Goal: Information Seeking & Learning: Learn about a topic

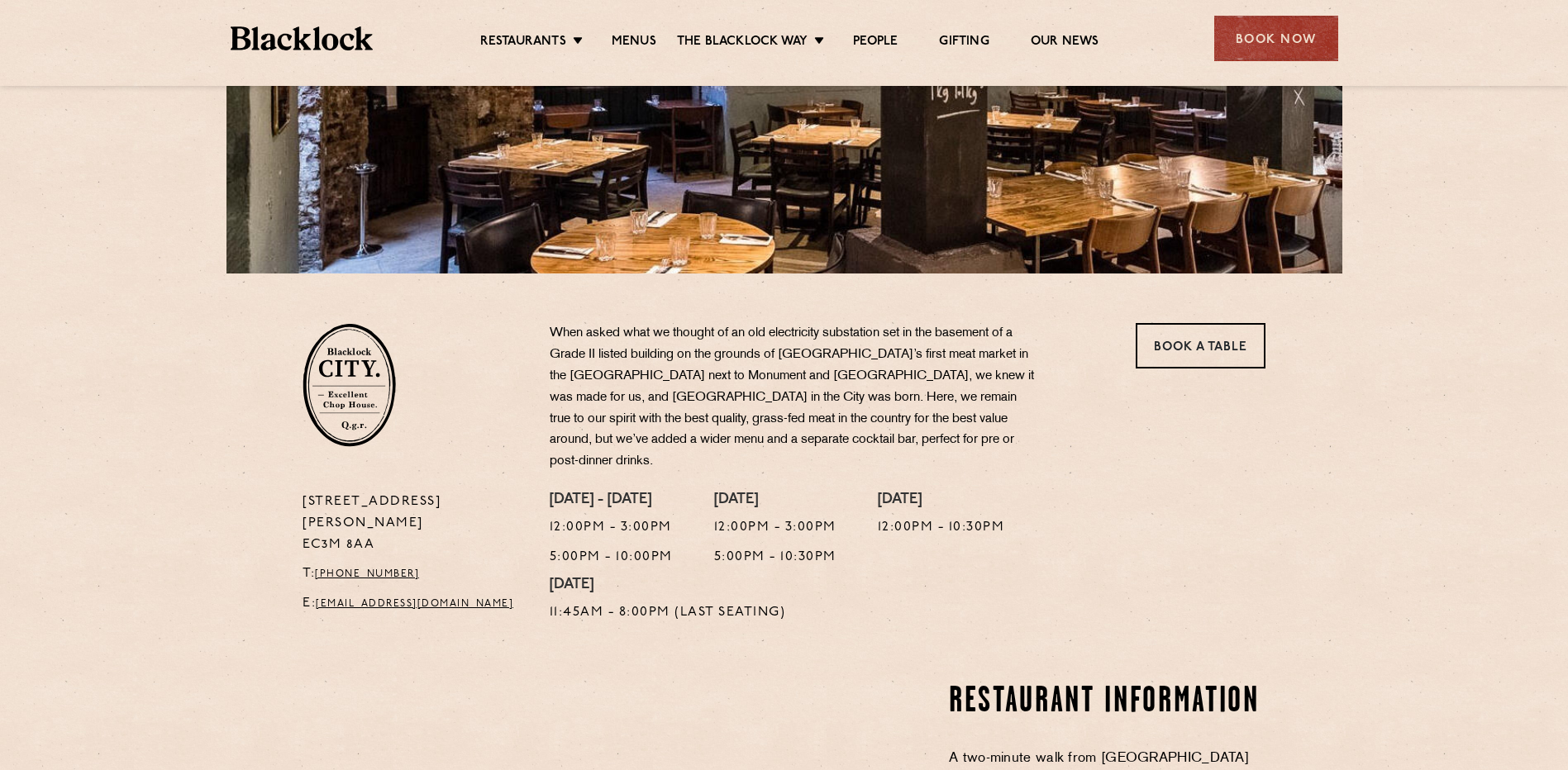
scroll to position [331, 0]
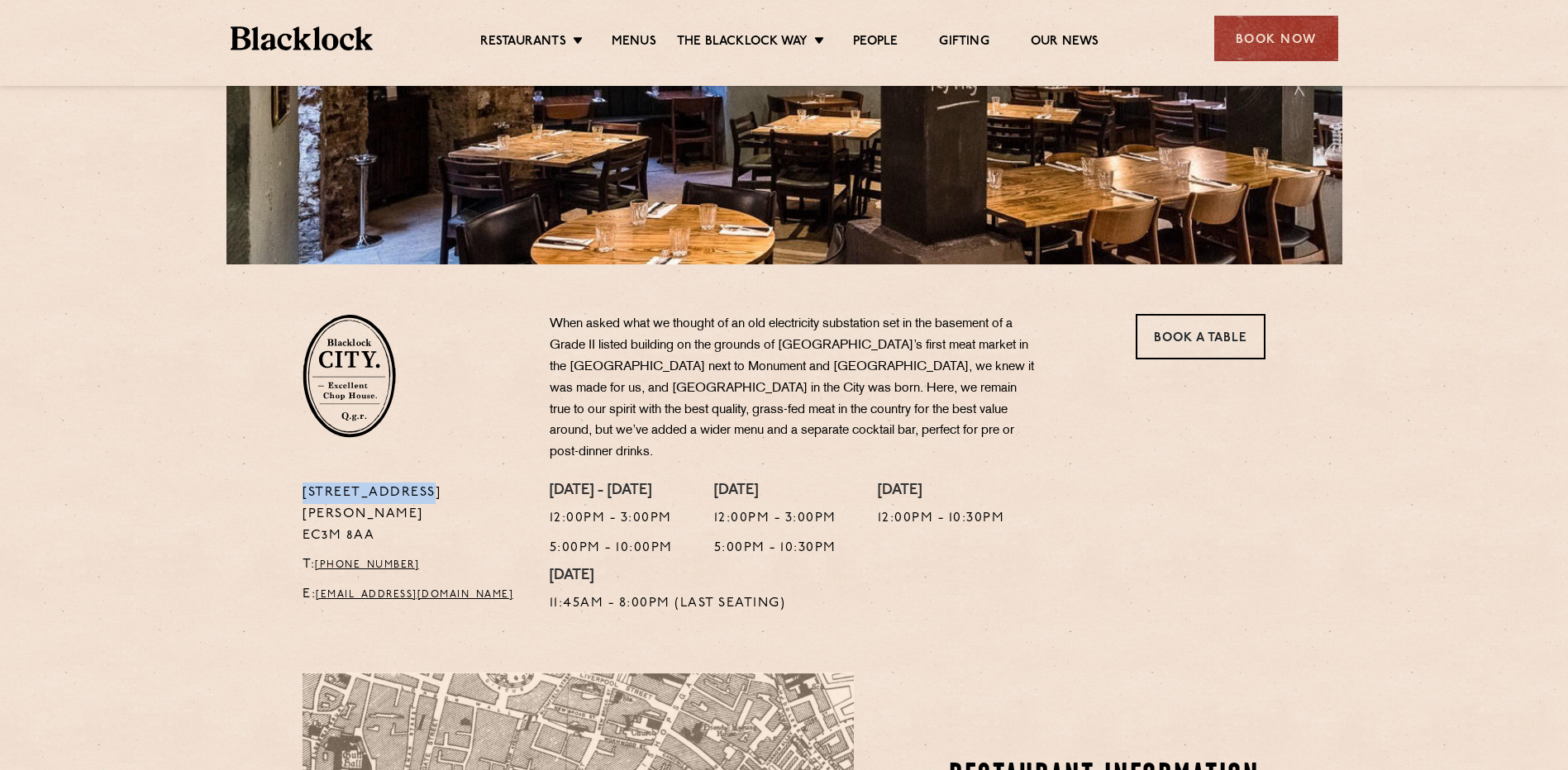
drag, startPoint x: 302, startPoint y: 466, endPoint x: 415, endPoint y: 473, distance: 113.2
click at [415, 482] on div "[STREET_ADDRESS][PERSON_NAME] T: [PHONE_NUMBER] E: [EMAIL_ADDRESS][DOMAIN_NAME]" at bounding box center [413, 552] width 247 height 141
copy p "[STREET_ADDRESS][PERSON_NAME]"
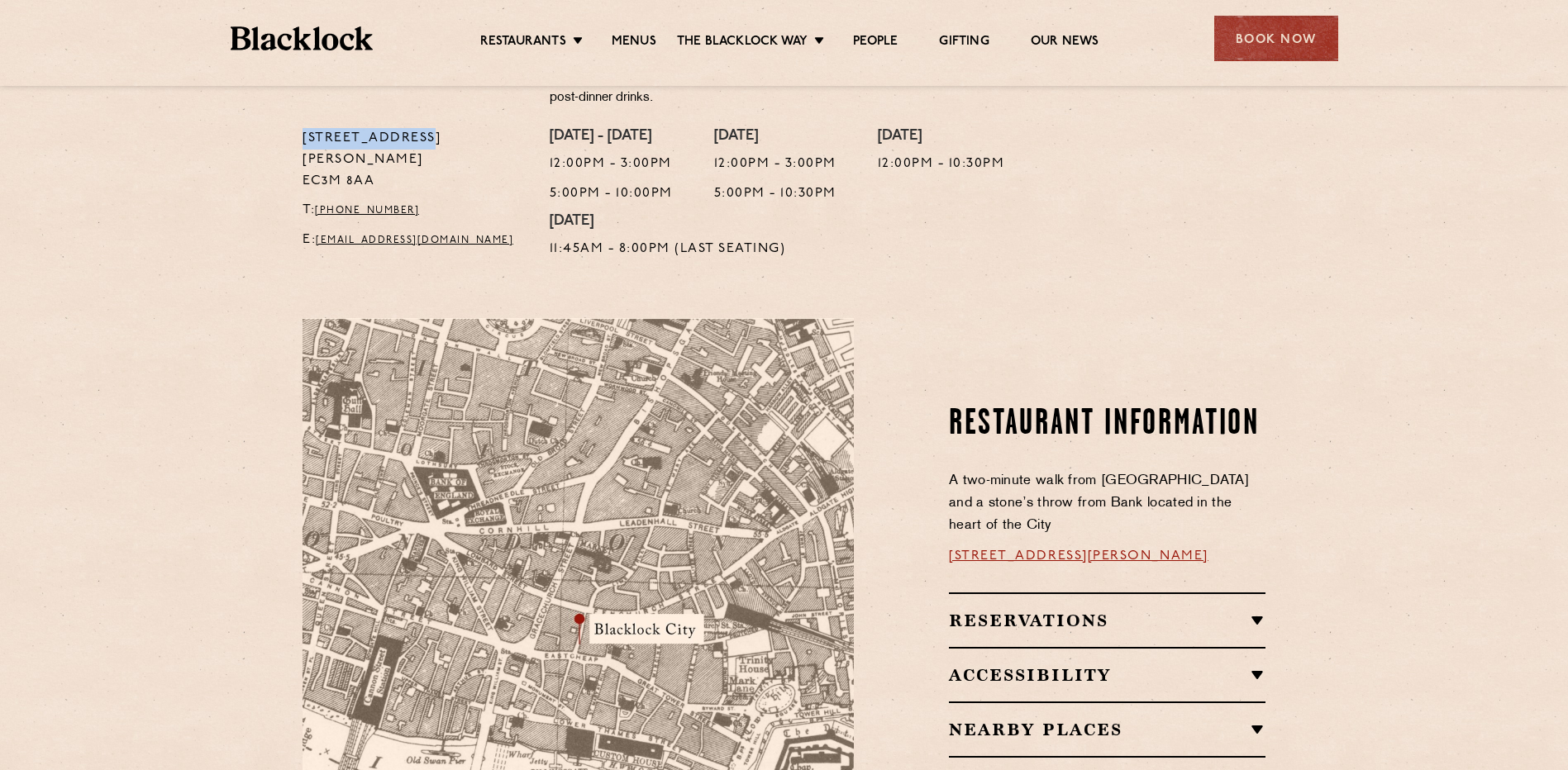
scroll to position [413, 0]
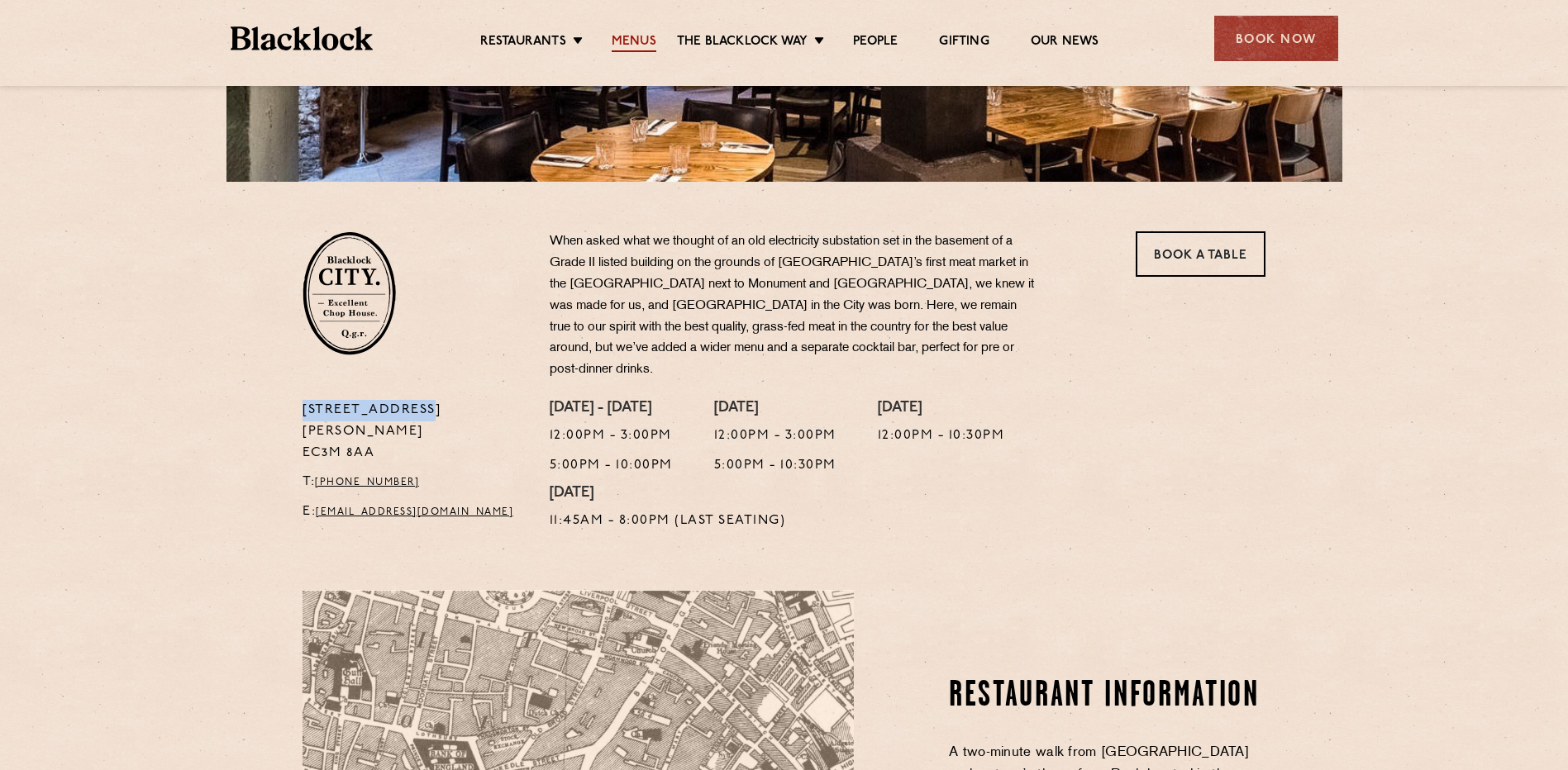
click at [644, 34] on link "Menus" at bounding box center [634, 43] width 45 height 19
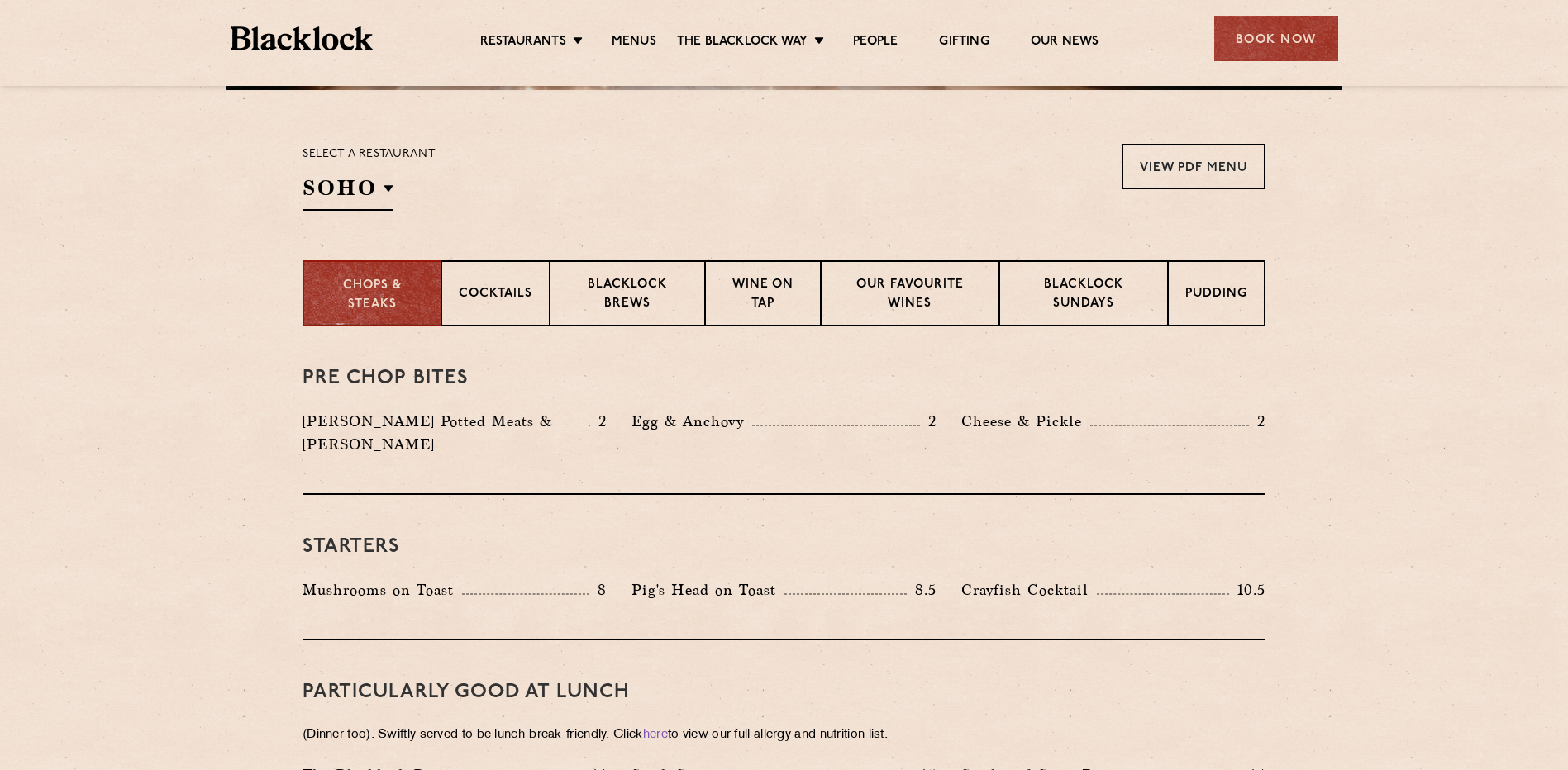
scroll to position [578, 0]
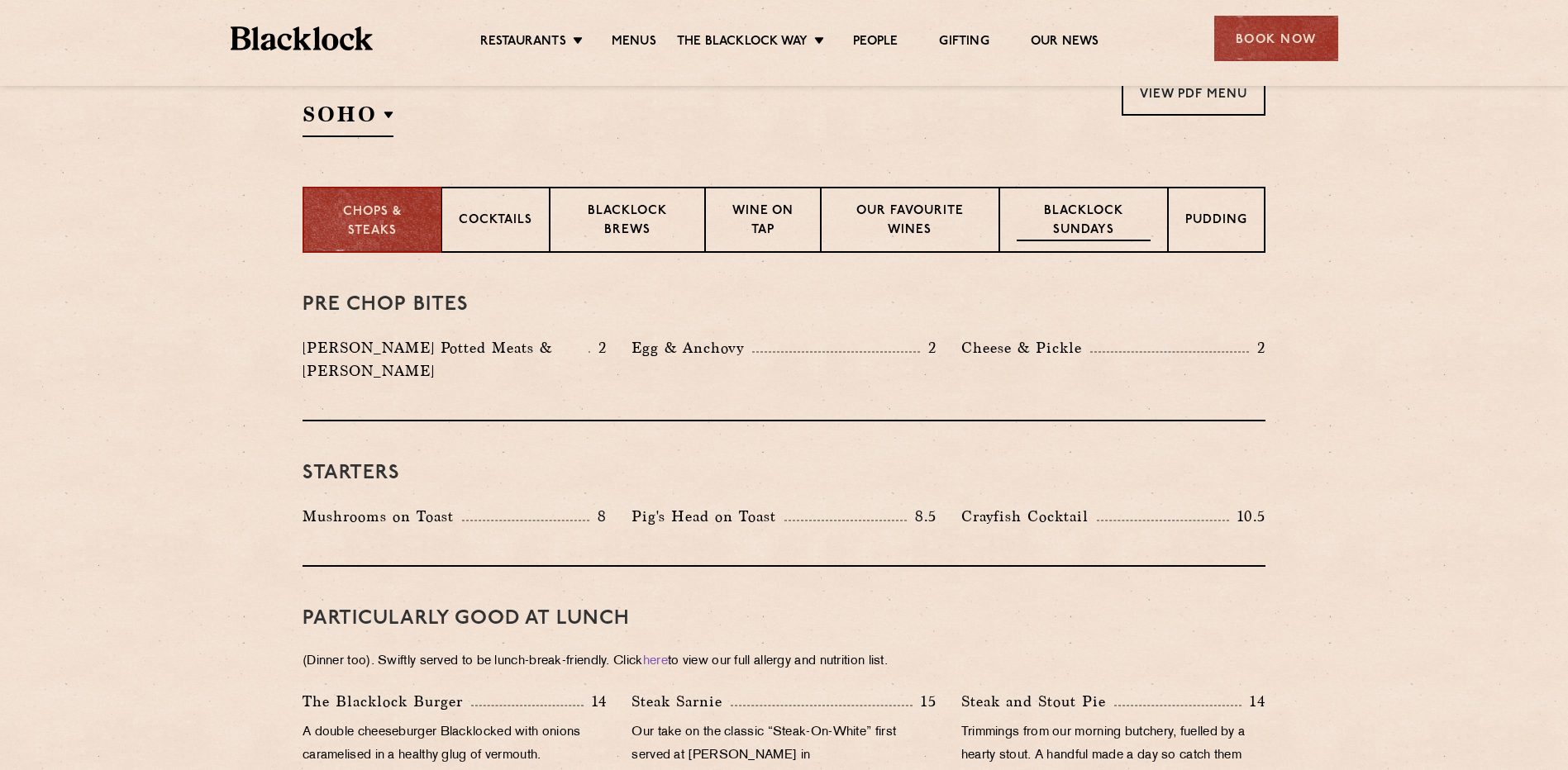
click at [1086, 228] on p "Blacklock Sundays" at bounding box center [1084, 222] width 134 height 39
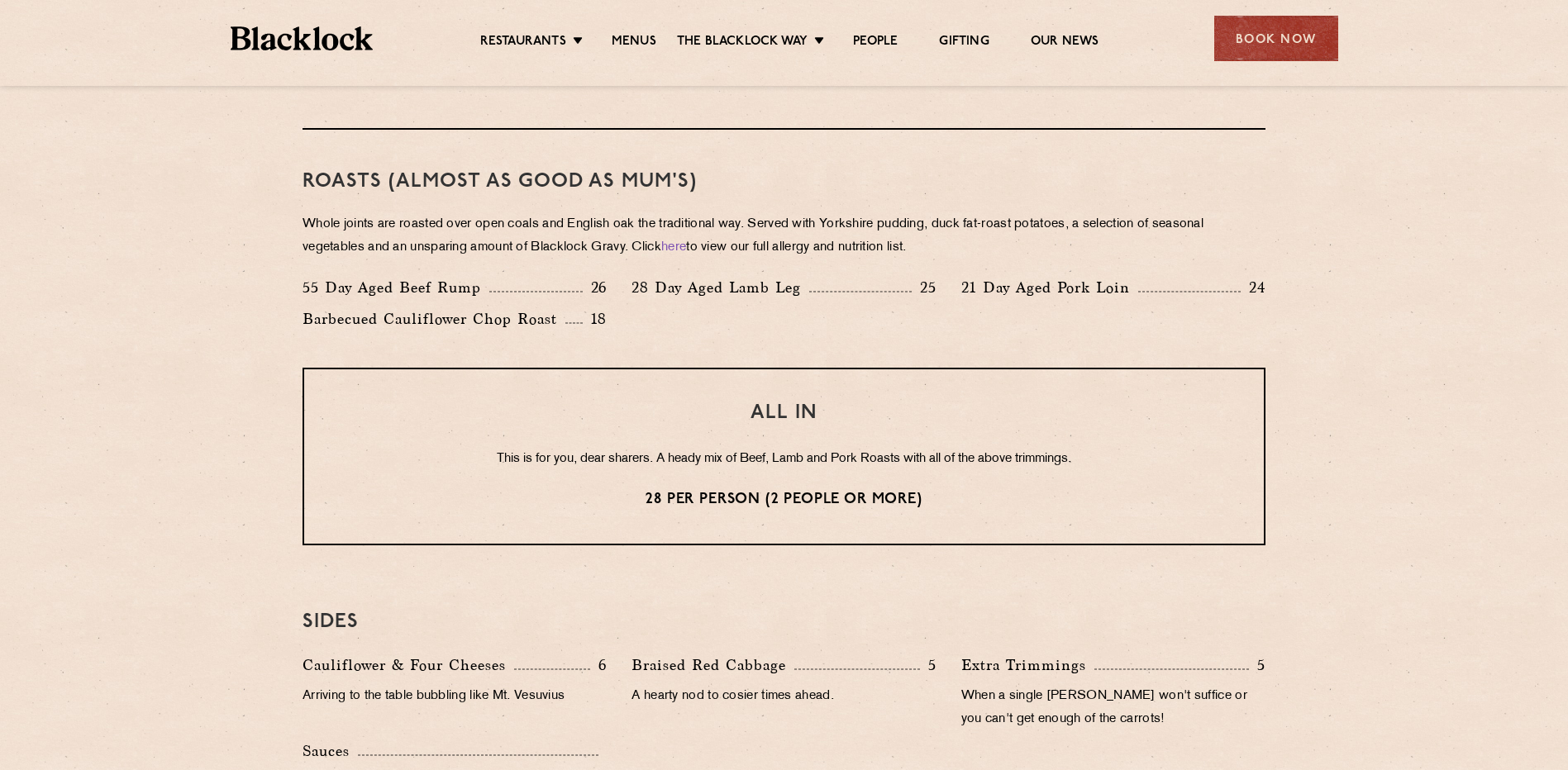
scroll to position [1156, 0]
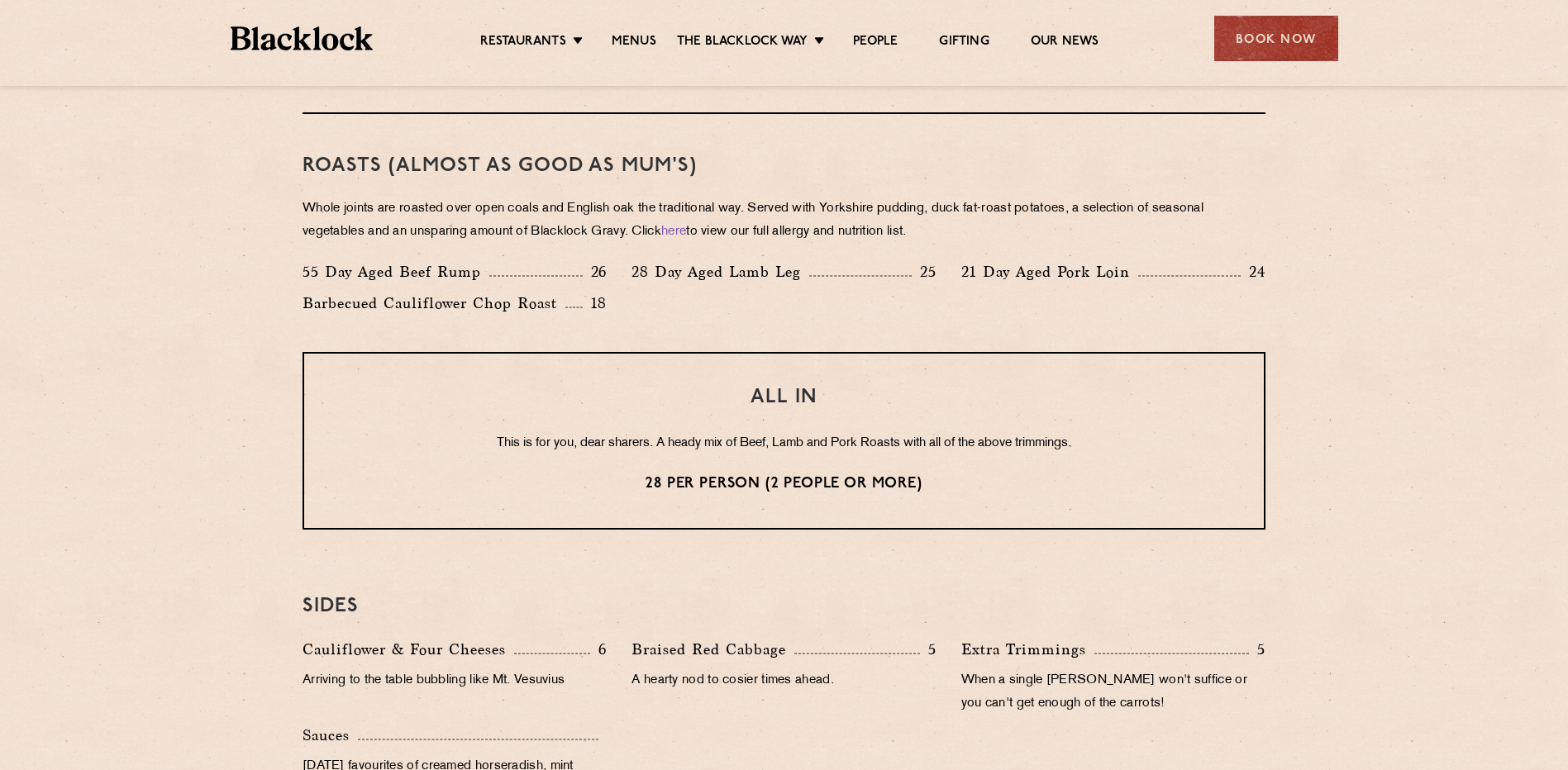
click at [253, 377] on section "Eye openers If you had a big [DATE] or need a little booster to kickstart your …" at bounding box center [784, 346] width 1568 height 1344
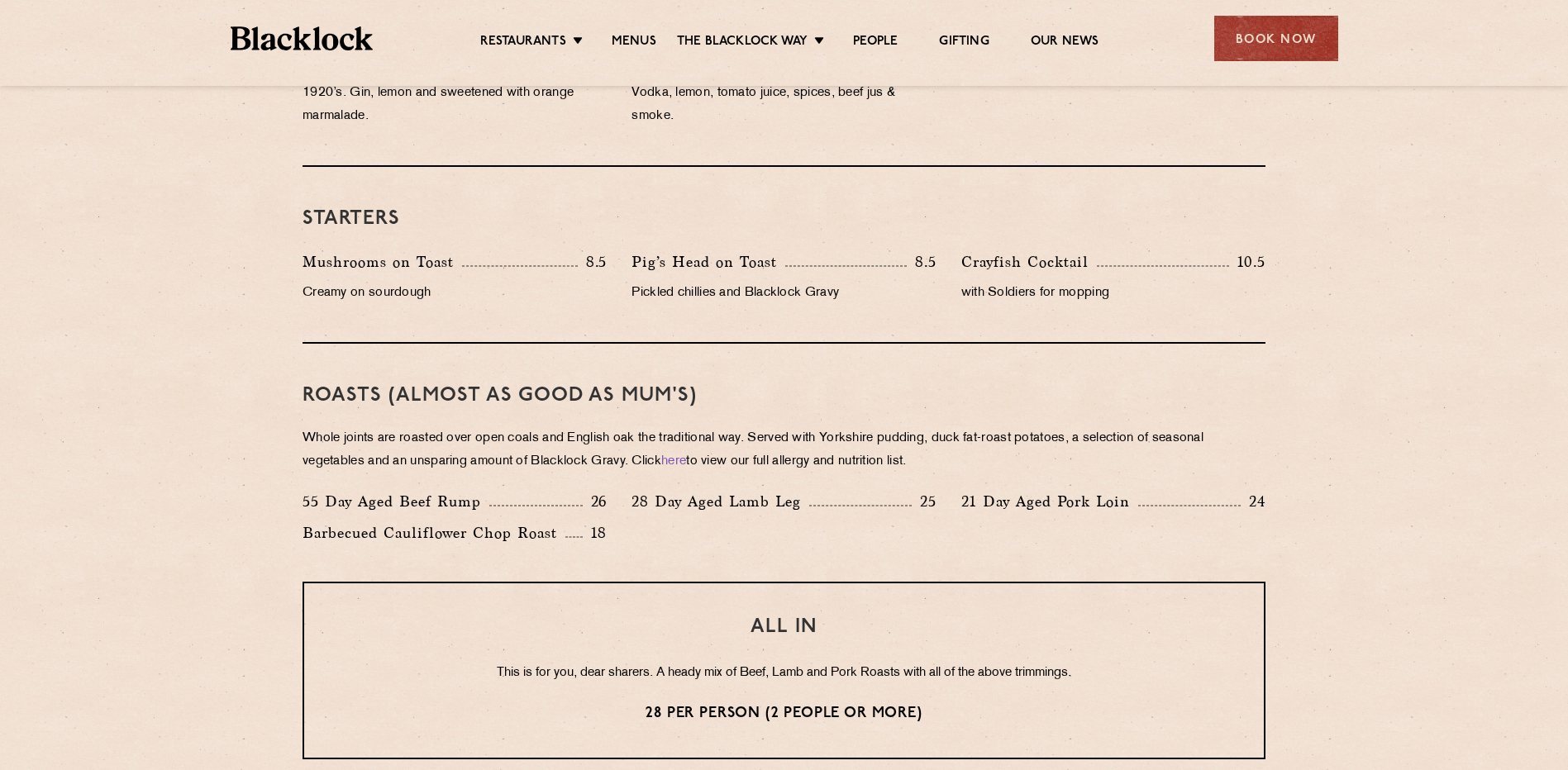
scroll to position [909, 0]
